Goal: Information Seeking & Learning: Understand process/instructions

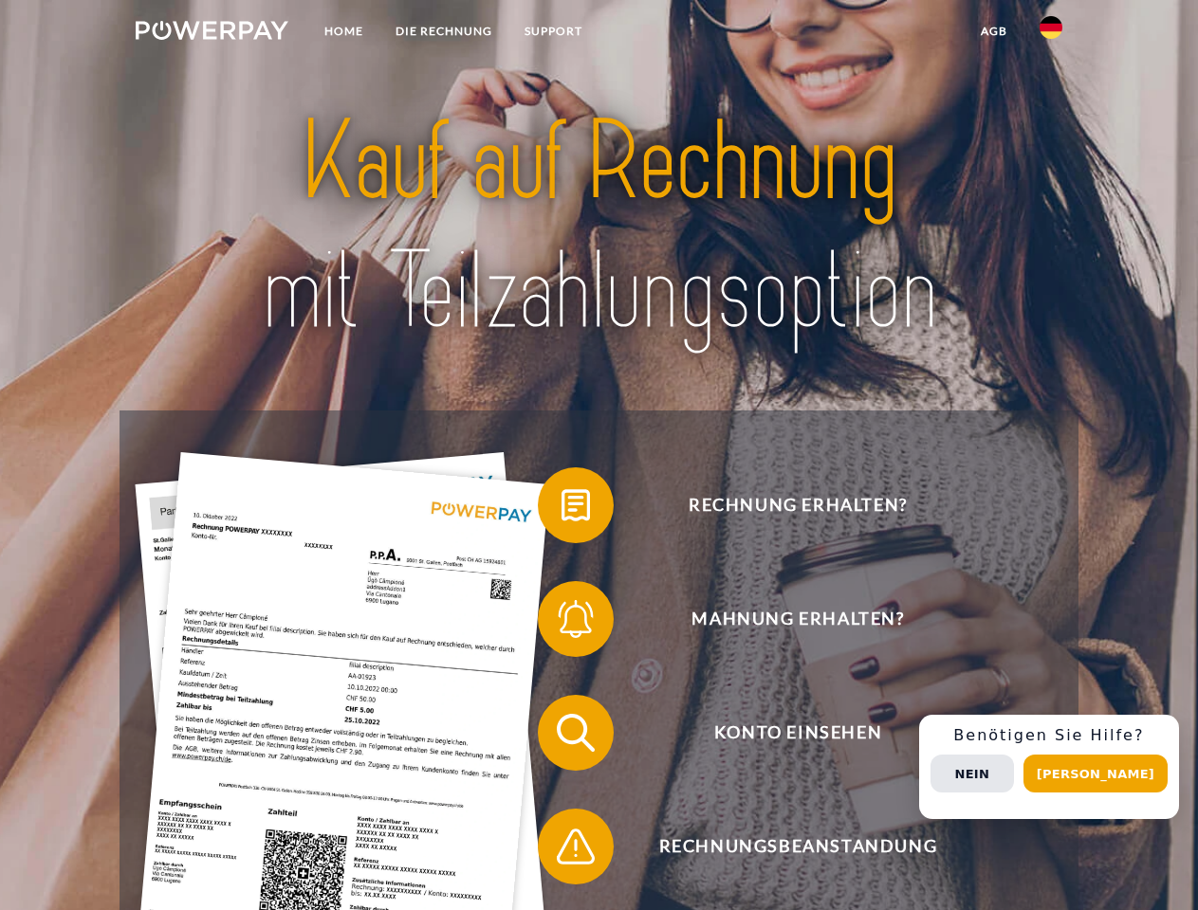
click at [211, 33] on img at bounding box center [212, 30] width 153 height 19
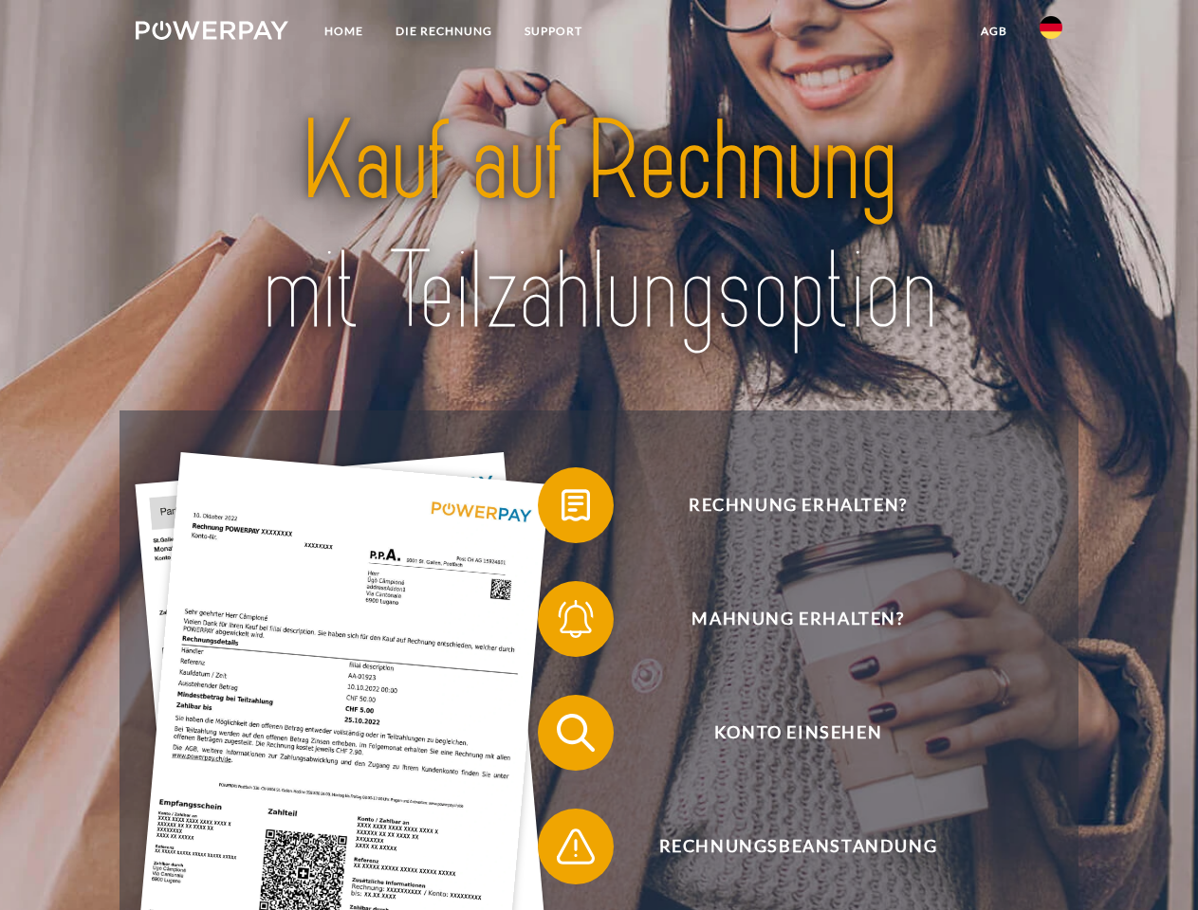
click at [1051, 33] on img at bounding box center [1050, 27] width 23 height 23
click at [993, 31] on link "agb" at bounding box center [994, 31] width 59 height 34
click at [561, 509] on span at bounding box center [547, 505] width 95 height 95
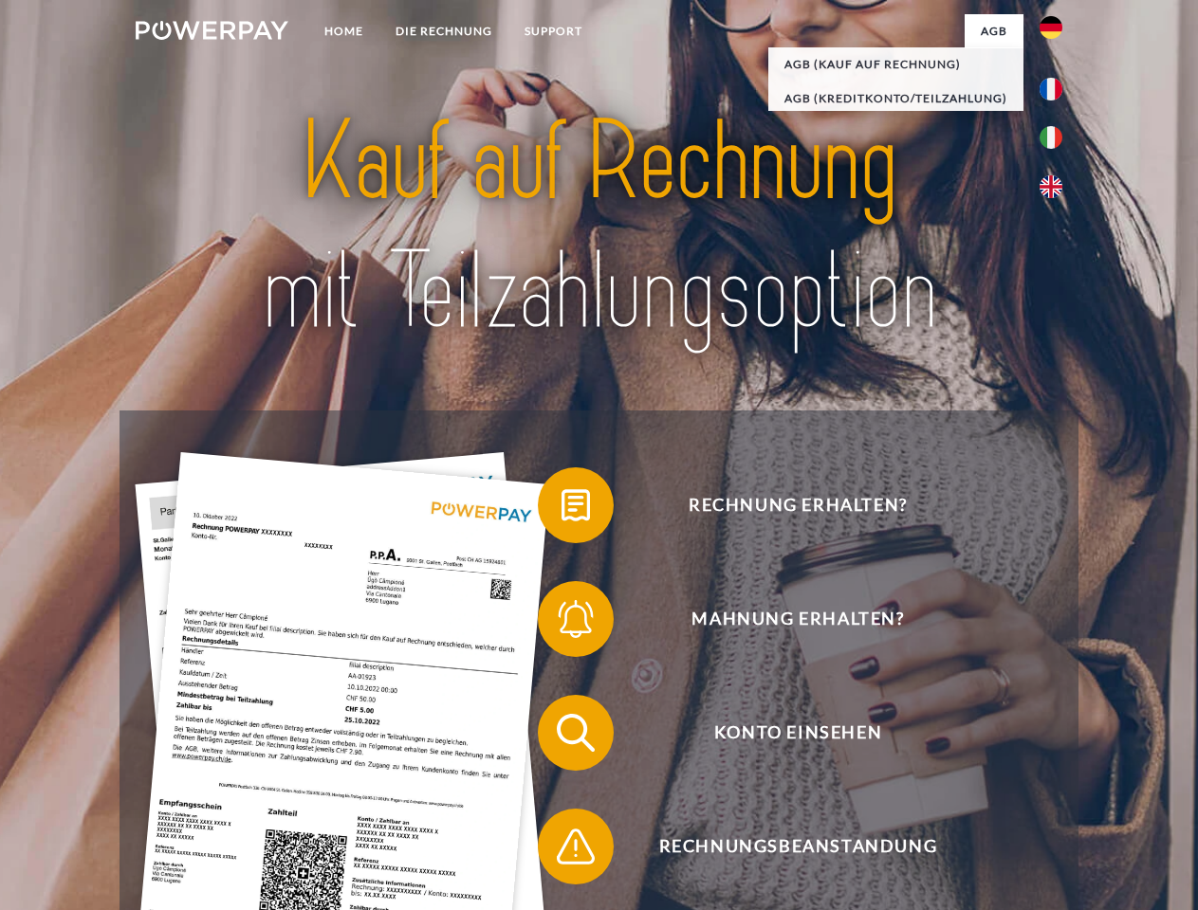
click at [561, 623] on span at bounding box center [547, 619] width 95 height 95
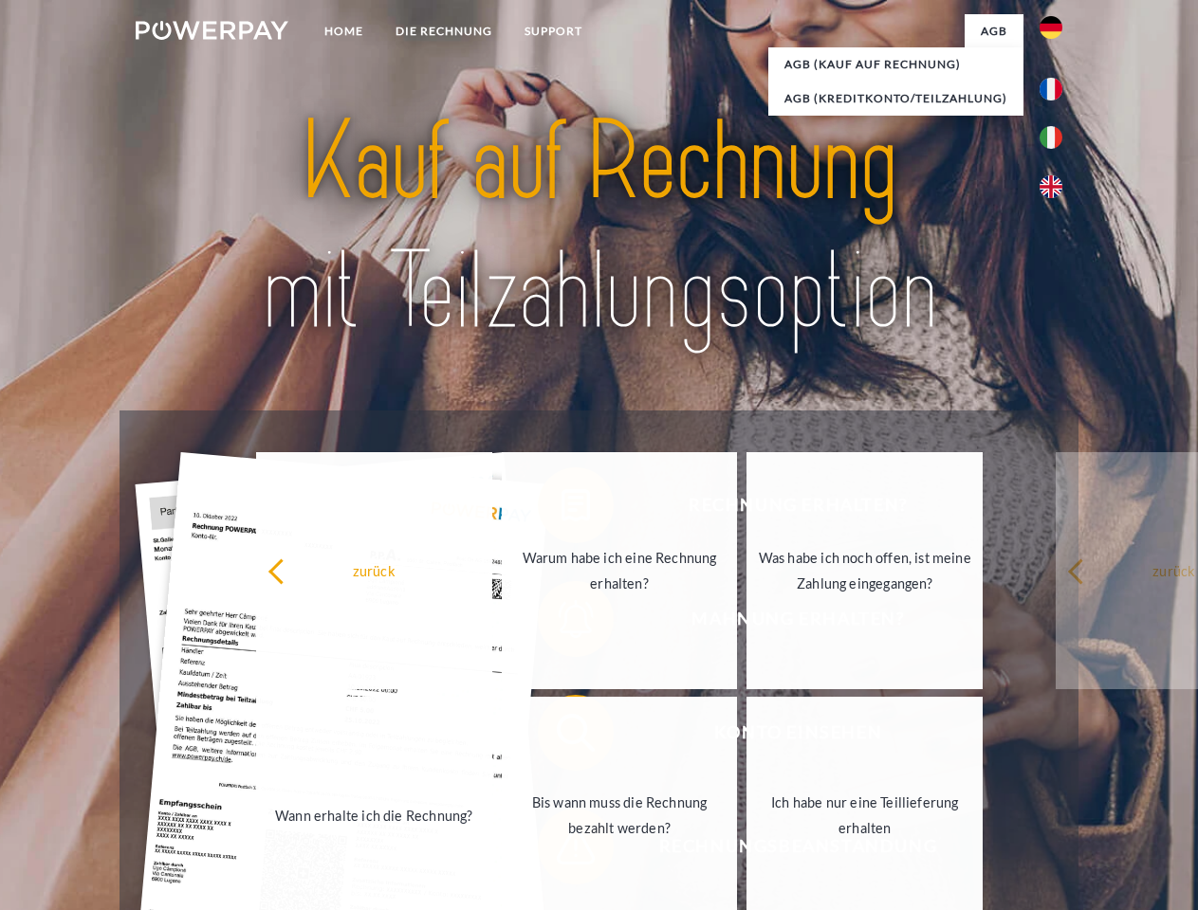
click at [561, 737] on link "Bis wann muss die Rechnung bezahlt werden?" at bounding box center [620, 815] width 236 height 237
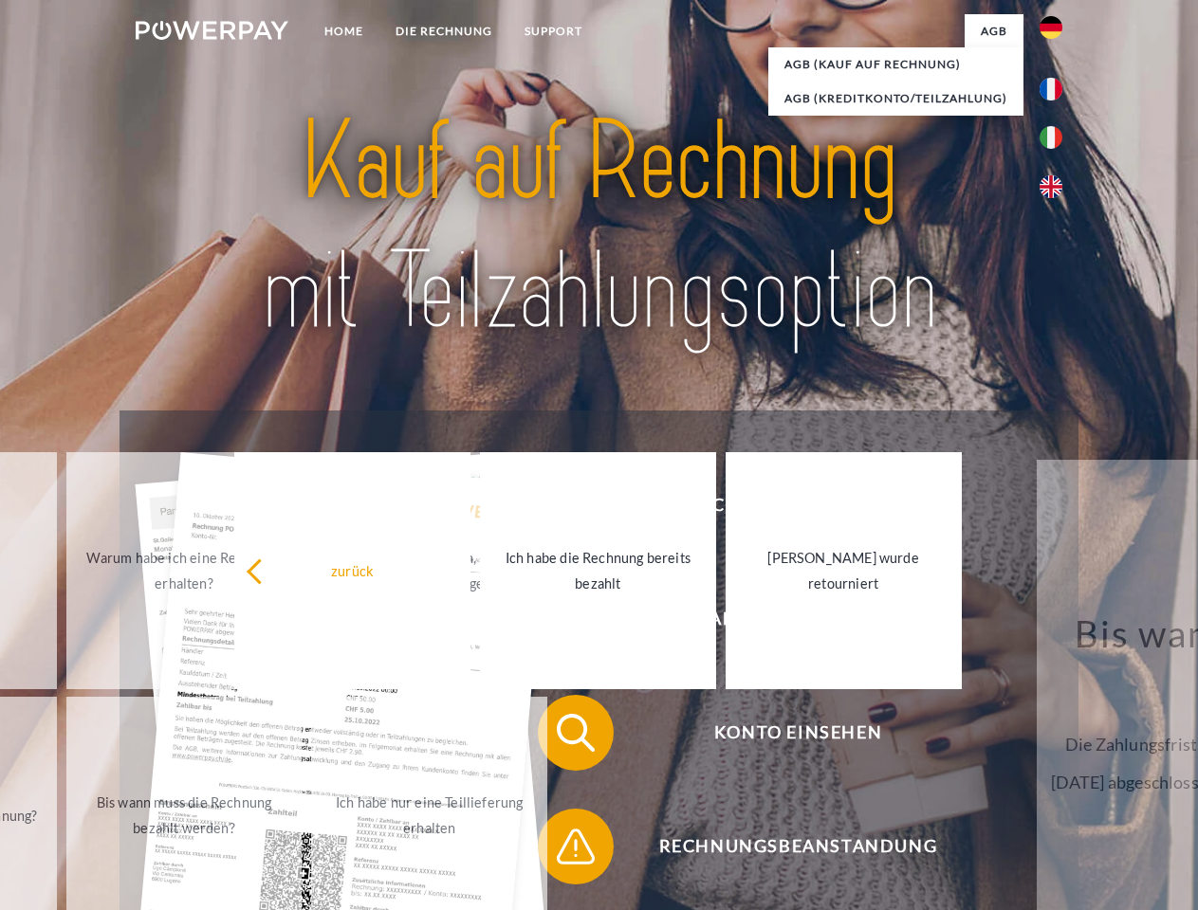
click at [561, 851] on span at bounding box center [547, 846] width 95 height 95
click at [1056, 767] on div "Rechnung erhalten? Mahnung erhalten? Konto einsehen" at bounding box center [598, 790] width 958 height 759
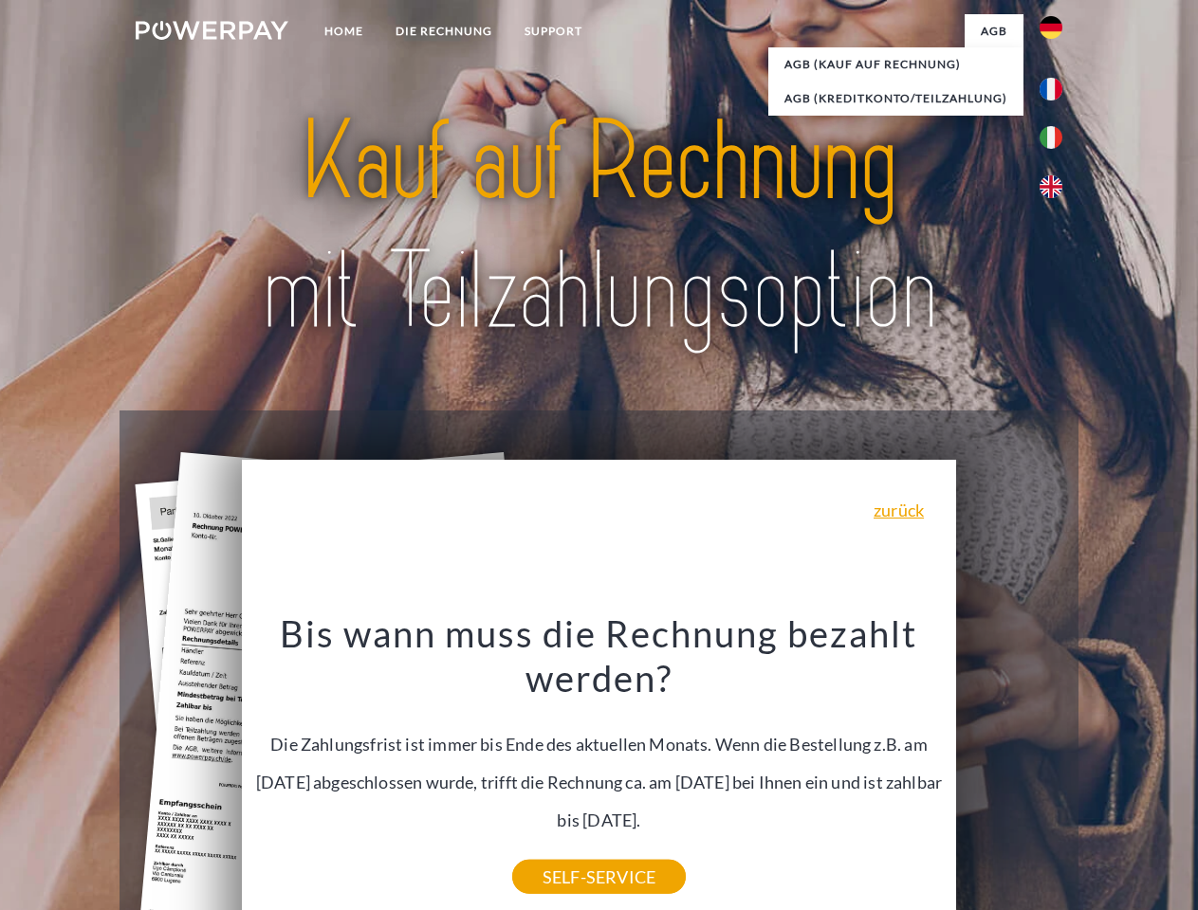
click at [1009, 771] on span "Konto einsehen" at bounding box center [797, 733] width 465 height 76
click at [1102, 774] on header "Home DIE RECHNUNG SUPPORT" at bounding box center [599, 655] width 1198 height 1310
